Goal: Information Seeking & Learning: Learn about a topic

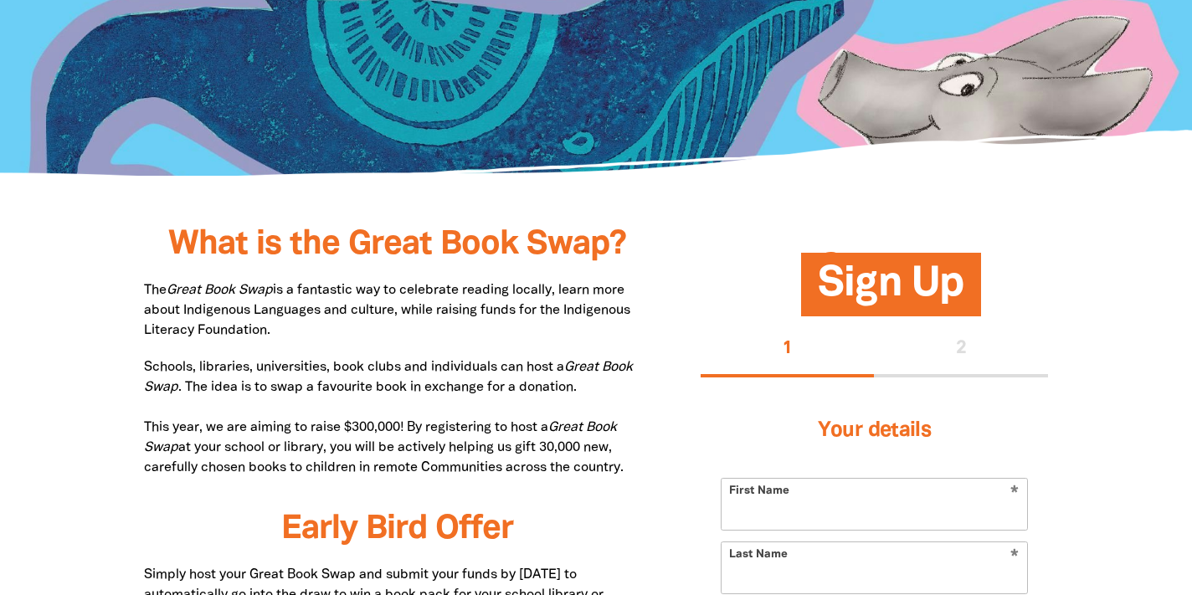
scroll to position [665, 0]
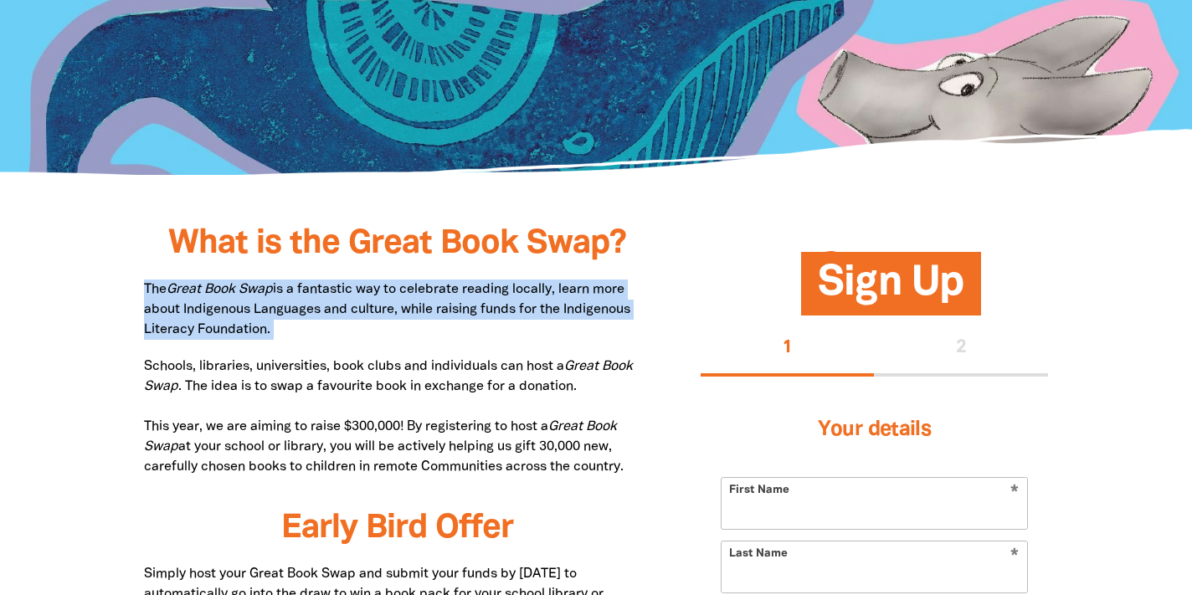
drag, startPoint x: 144, startPoint y: 290, endPoint x: 347, endPoint y: 349, distance: 211.9
copy p "The Great Book Swap is a fantastic way to celebrate reading locally, learn more…"
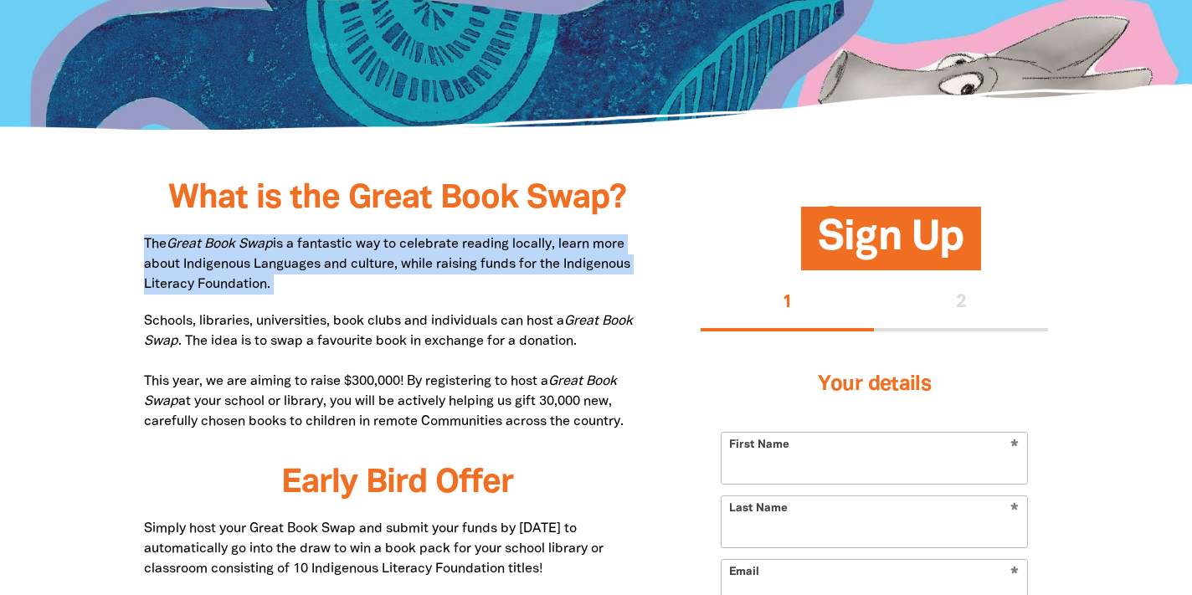
scroll to position [713, 0]
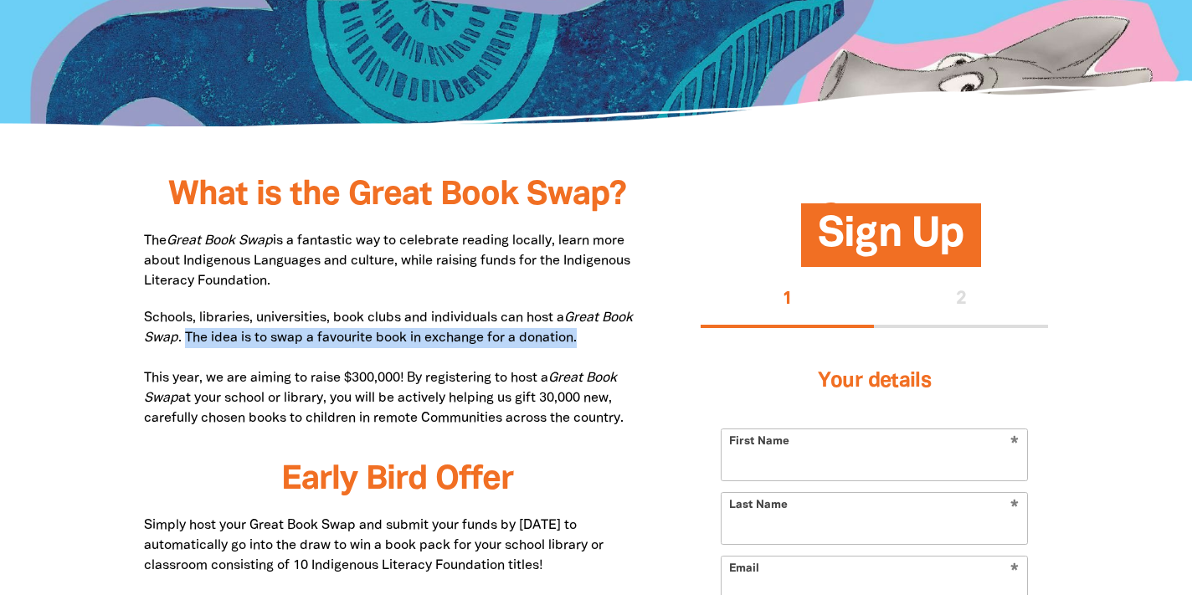
drag, startPoint x: 186, startPoint y: 338, endPoint x: 631, endPoint y: 346, distance: 445.4
click at [631, 346] on p "Schools, libraries, universities, book clubs and individuals can host a Great B…" at bounding box center [397, 368] width 507 height 121
copy p "The idea is to swap a favourite book in exchange for a donation."
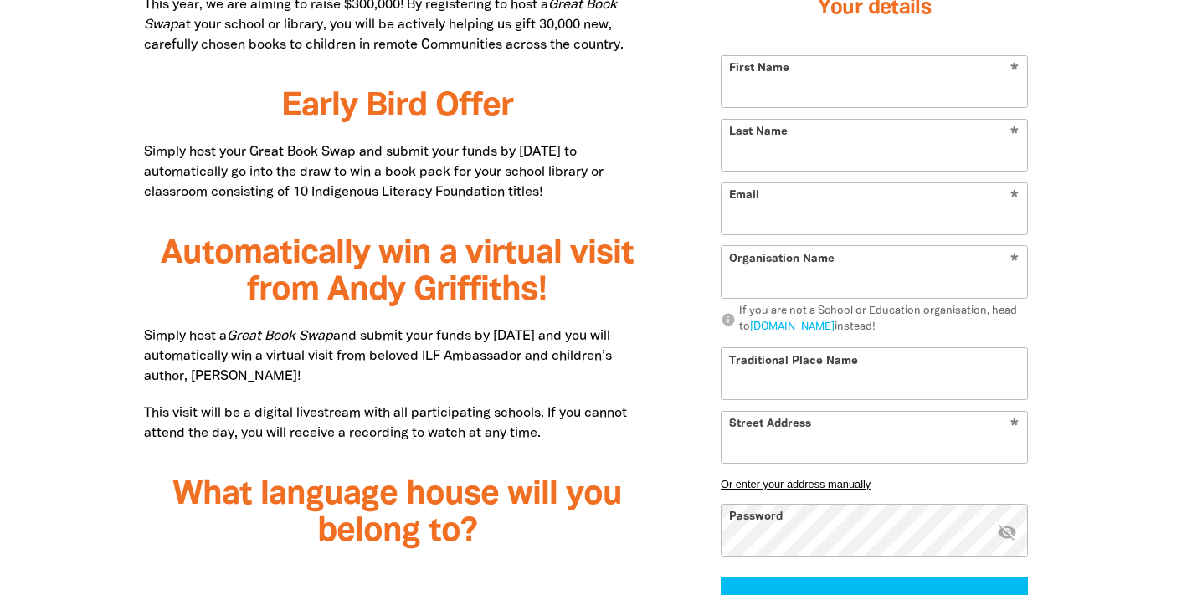
scroll to position [1113, 0]
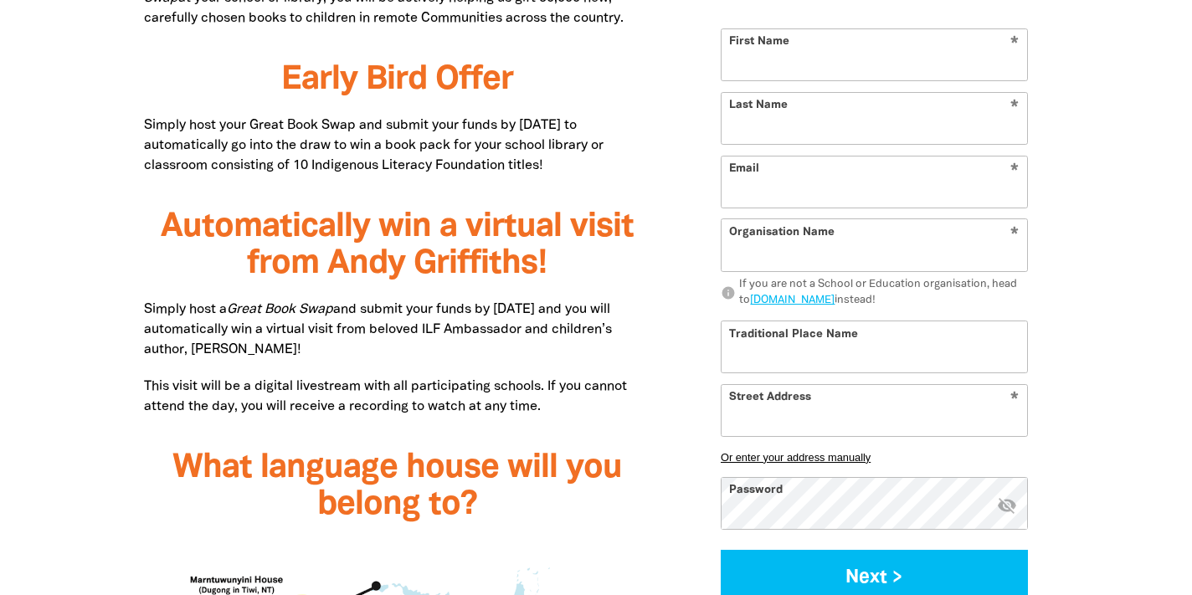
drag, startPoint x: 141, startPoint y: 309, endPoint x: 363, endPoint y: 342, distance: 224.4
copy p "Simply host a Great Book Swap and submit your funds by [DATE] and you will auto…"
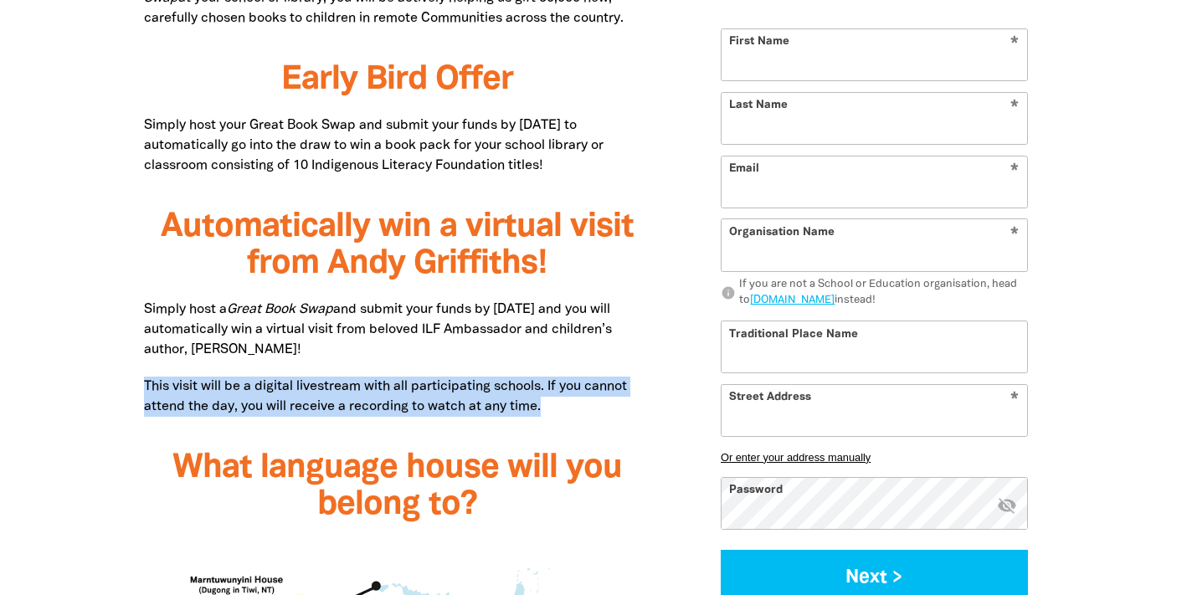
drag, startPoint x: 551, startPoint y: 404, endPoint x: 537, endPoint y: 370, distance: 36.1
copy p "This visit will be a digital livestream with all participating schools. If you …"
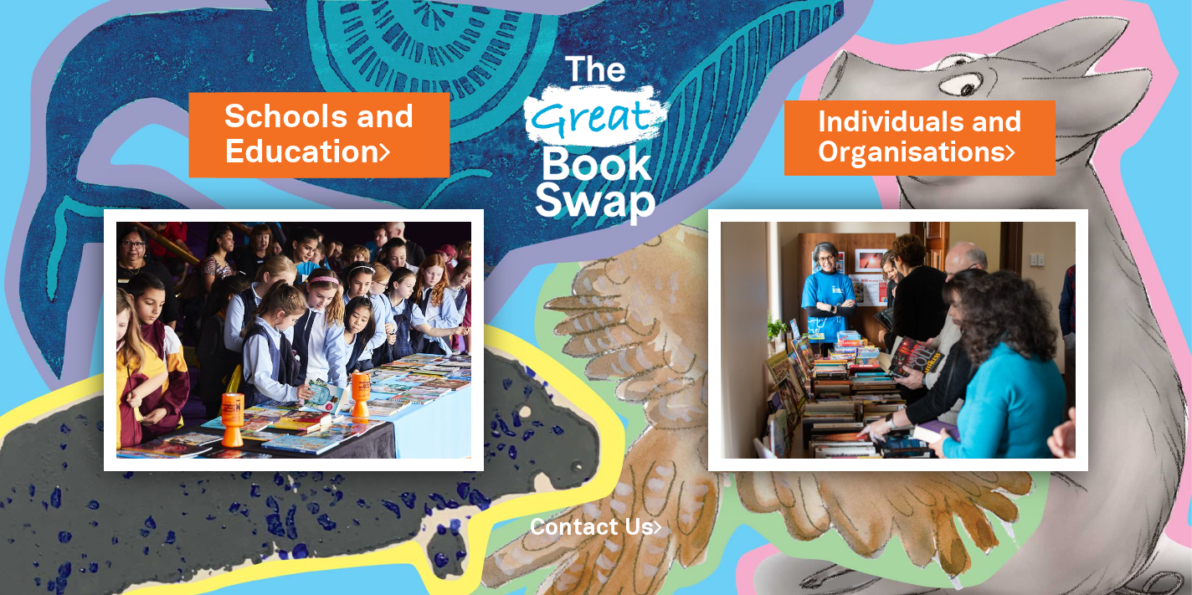
click at [283, 143] on link "Schools and Education" at bounding box center [319, 135] width 191 height 80
